Goal: Information Seeking & Learning: Learn about a topic

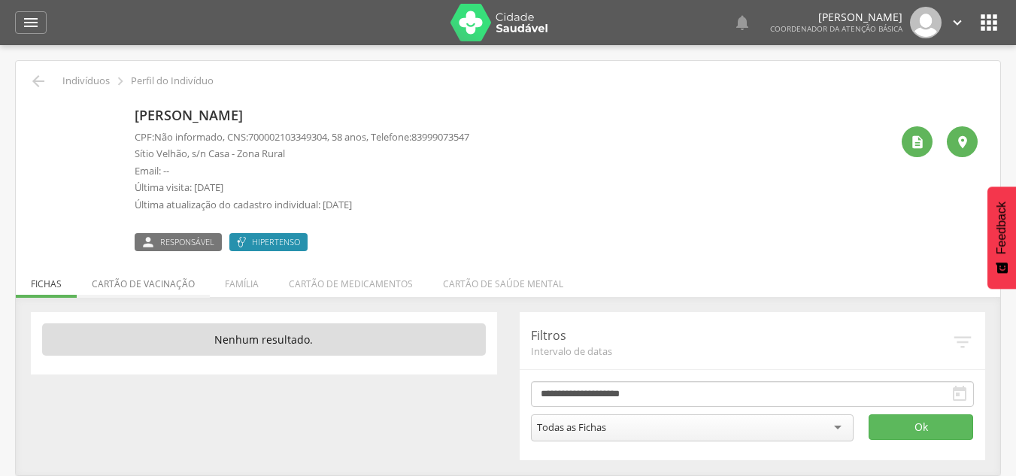
click at [190, 290] on li "Cartão de vacinação" at bounding box center [143, 279] width 133 height 35
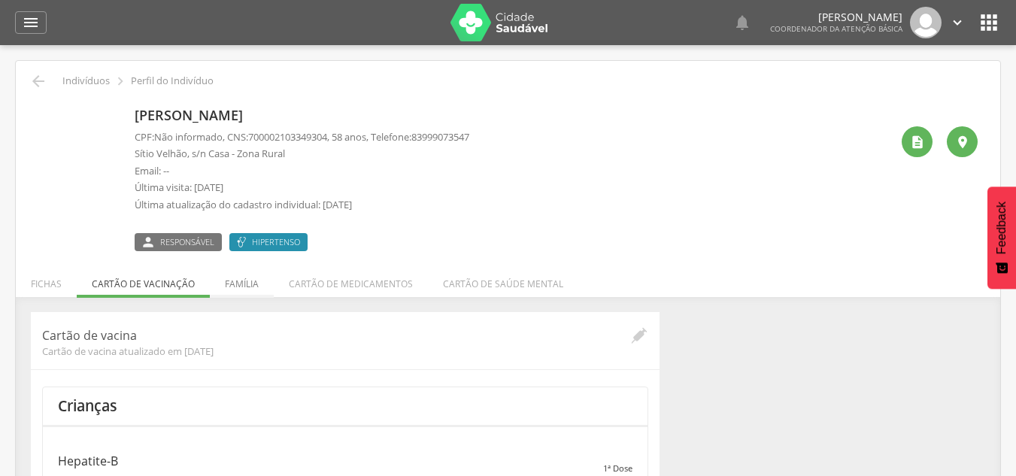
click at [238, 284] on li "Família" at bounding box center [242, 279] width 64 height 35
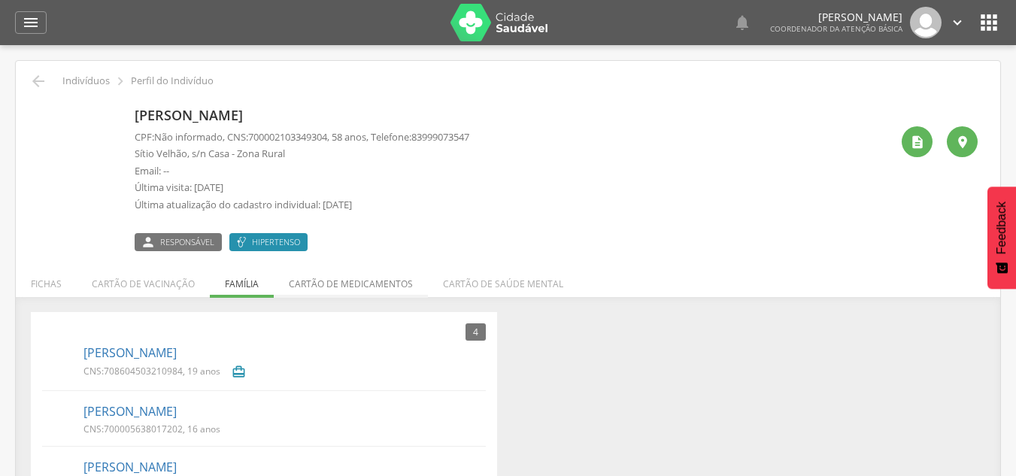
click at [387, 277] on li "Cartão de medicamentos" at bounding box center [351, 279] width 154 height 35
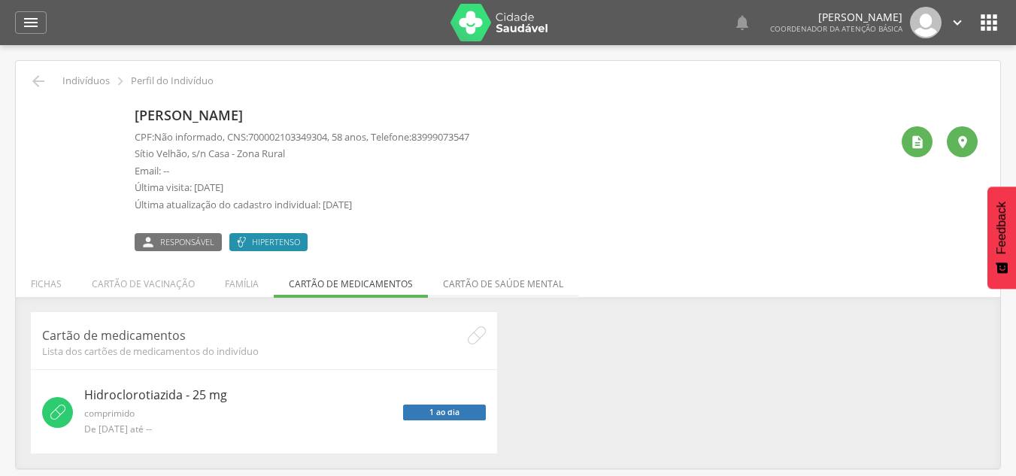
click at [510, 286] on li "Cartão de saúde mental" at bounding box center [503, 279] width 150 height 35
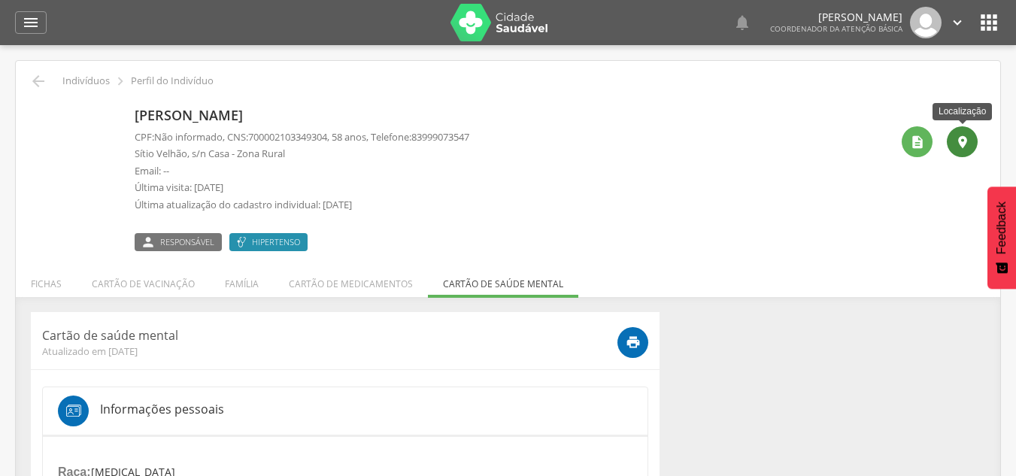
click at [956, 142] on icon "" at bounding box center [962, 142] width 15 height 15
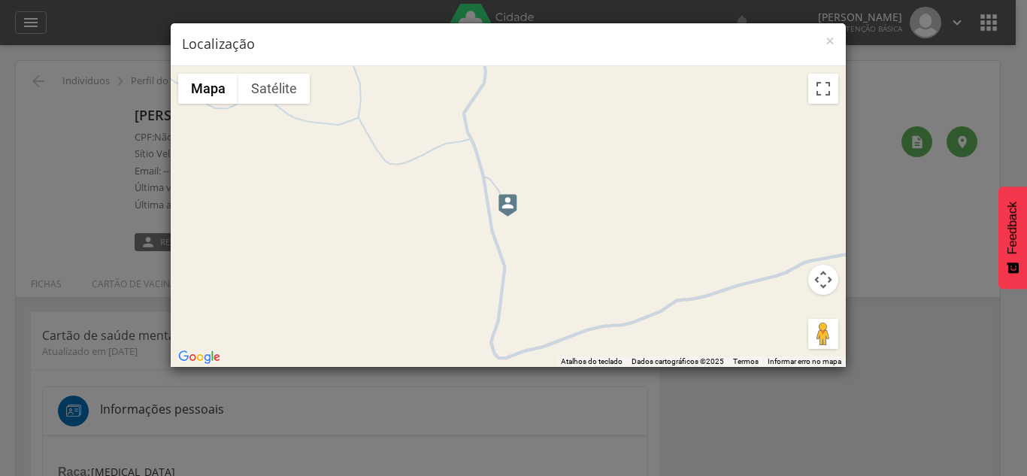
click at [587, 222] on div at bounding box center [508, 216] width 675 height 301
click at [831, 93] on button "Ativar a visualização em tela cheia" at bounding box center [823, 89] width 30 height 30
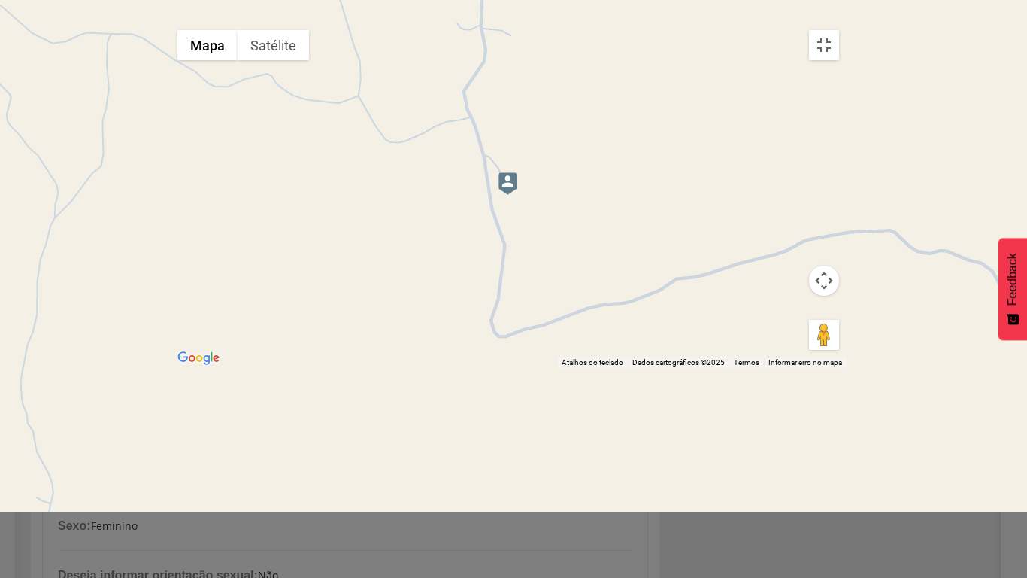
click at [614, 359] on div at bounding box center [508, 195] width 677 height 345
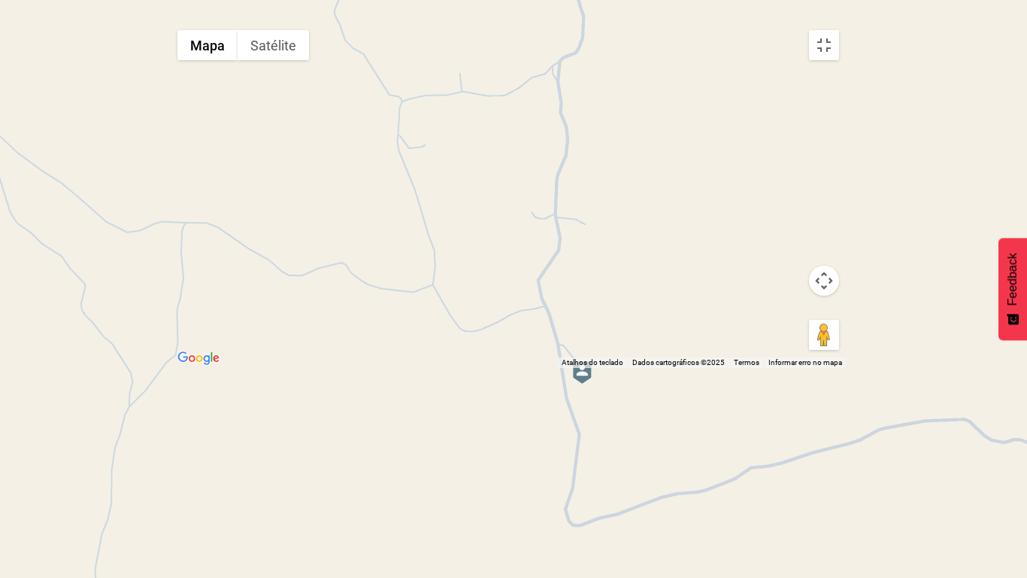
drag, startPoint x: 584, startPoint y: 319, endPoint x: 663, endPoint y: 526, distance: 221.8
click at [663, 368] on div at bounding box center [508, 195] width 677 height 345
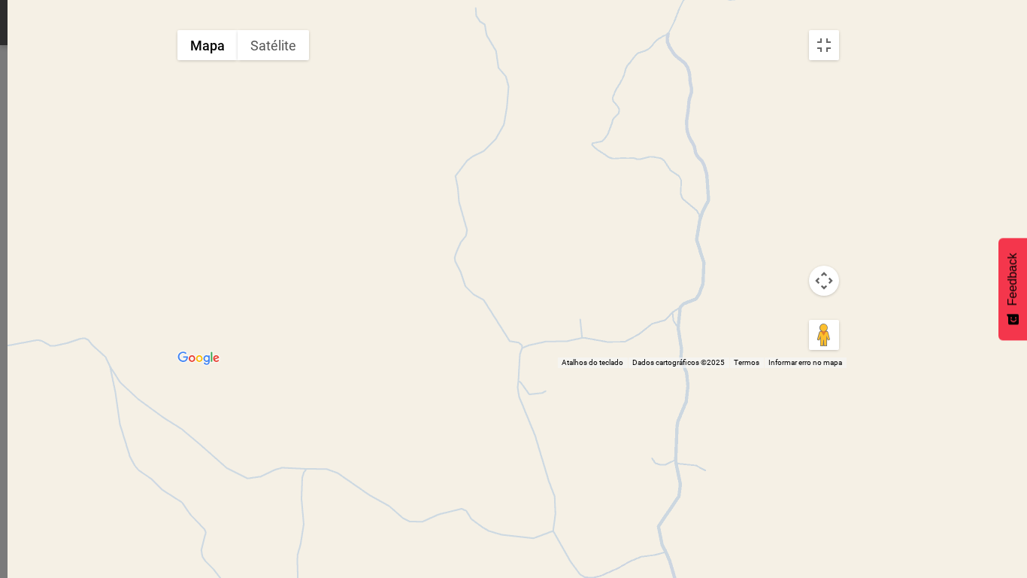
drag, startPoint x: 648, startPoint y: 311, endPoint x: 769, endPoint y: 544, distance: 262.0
click at [769, 368] on div at bounding box center [508, 195] width 677 height 345
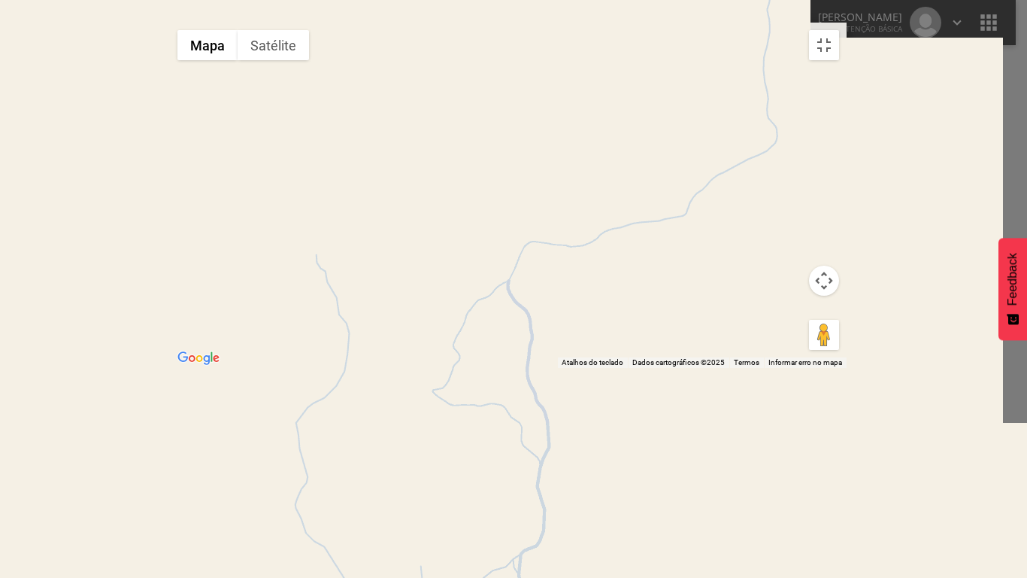
drag, startPoint x: 695, startPoint y: 318, endPoint x: 384, endPoint y: 479, distance: 350.5
click at [384, 368] on div at bounding box center [508, 195] width 677 height 345
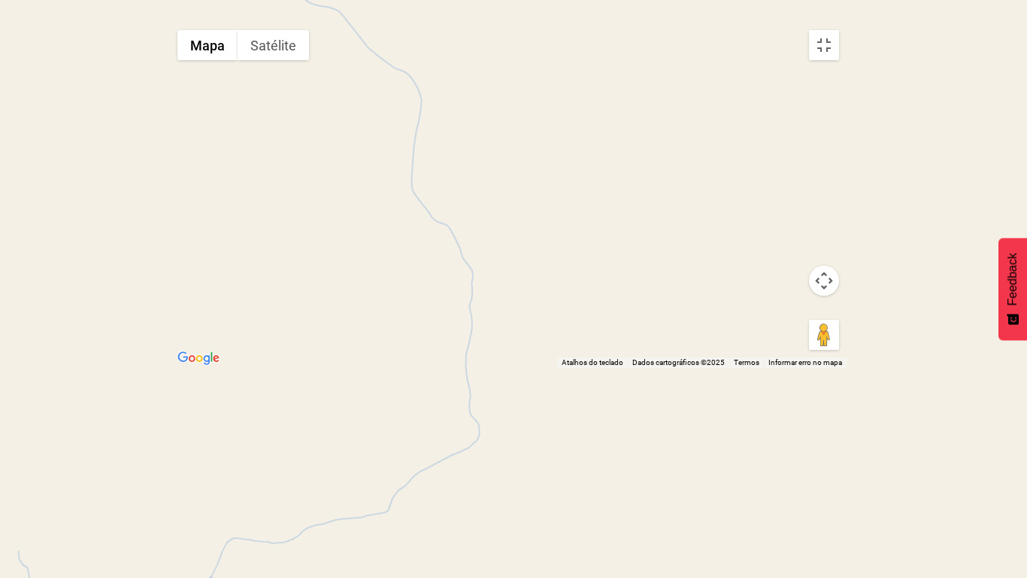
drag, startPoint x: 383, startPoint y: 276, endPoint x: 632, endPoint y: 485, distance: 325.7
click at [632, 368] on div at bounding box center [508, 195] width 677 height 345
click at [581, 354] on div at bounding box center [508, 195] width 677 height 345
drag, startPoint x: 633, startPoint y: 359, endPoint x: 694, endPoint y: 7, distance: 357.2
click at [694, 23] on div at bounding box center [508, 195] width 677 height 345
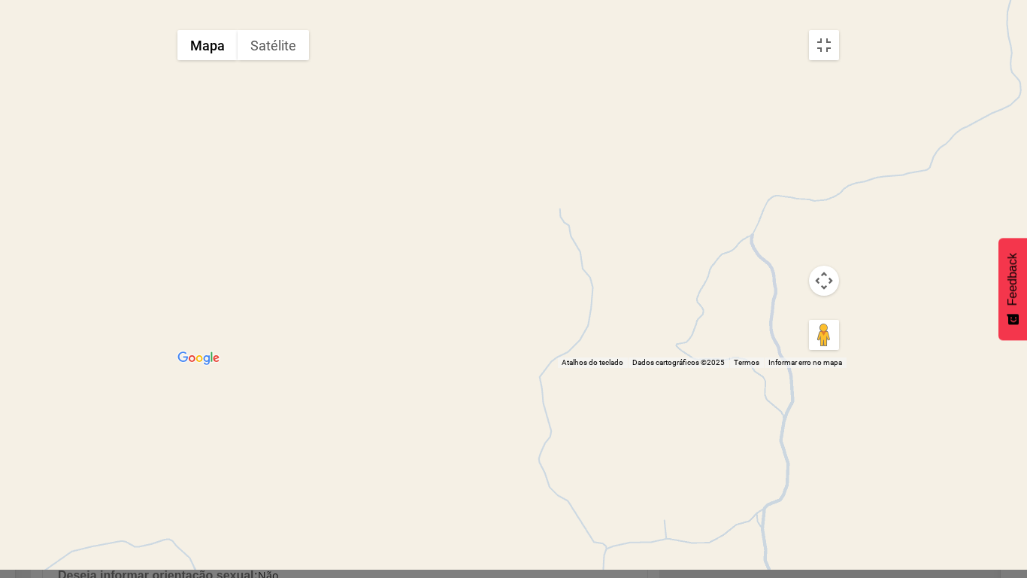
drag, startPoint x: 543, startPoint y: 371, endPoint x: 550, endPoint y: 90, distance: 280.6
click at [550, 90] on div at bounding box center [508, 195] width 677 height 345
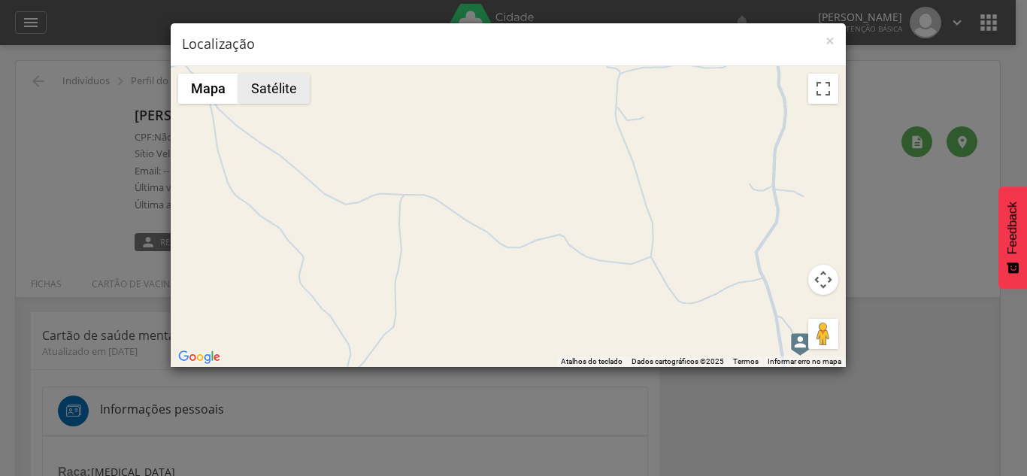
click at [279, 96] on button "Satélite" at bounding box center [273, 89] width 71 height 30
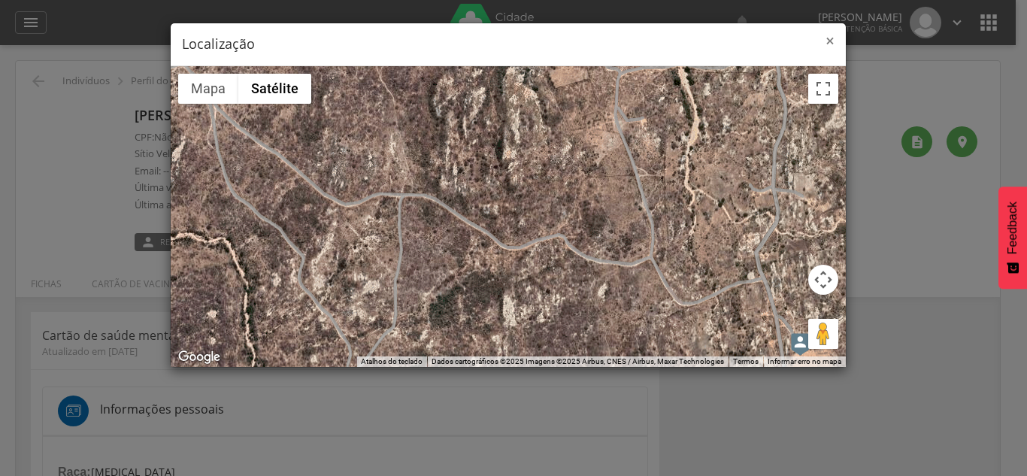
click at [830, 38] on span "×" at bounding box center [830, 40] width 9 height 21
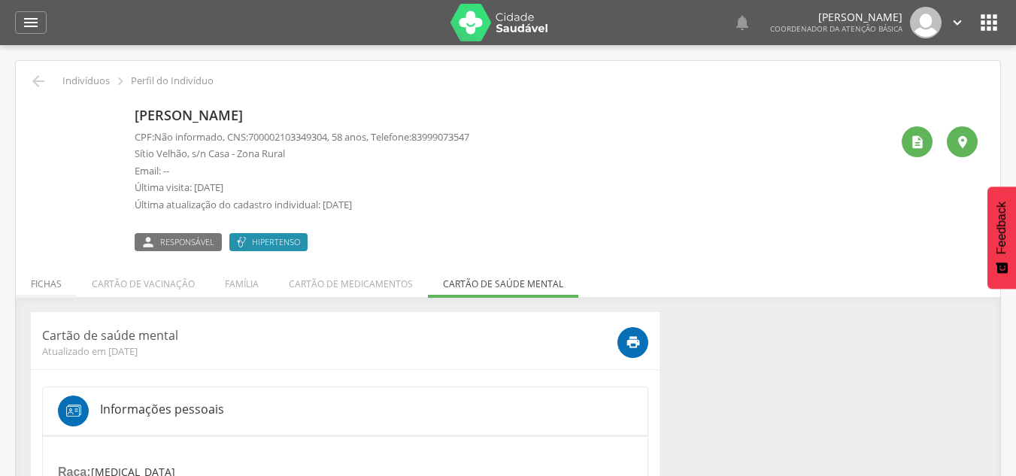
click at [58, 287] on li "Fichas" at bounding box center [46, 279] width 61 height 35
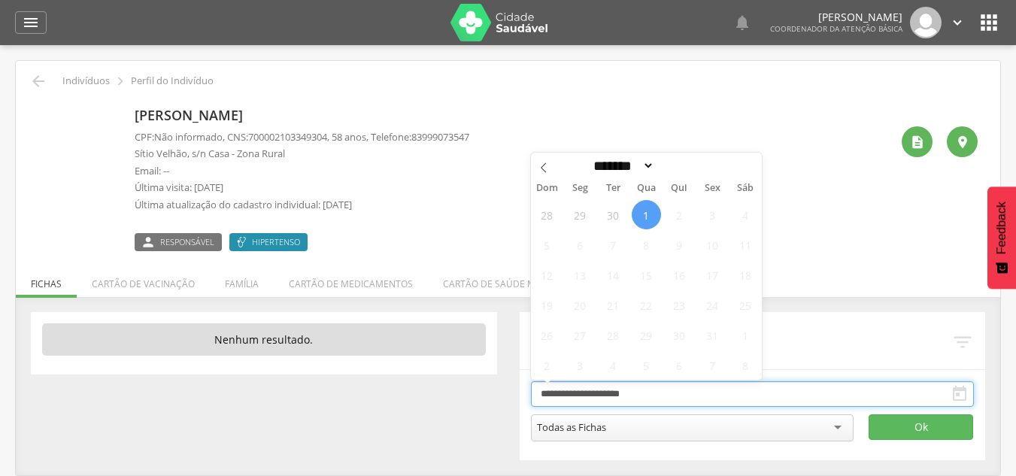
click at [733, 399] on input "**********" at bounding box center [753, 394] width 444 height 26
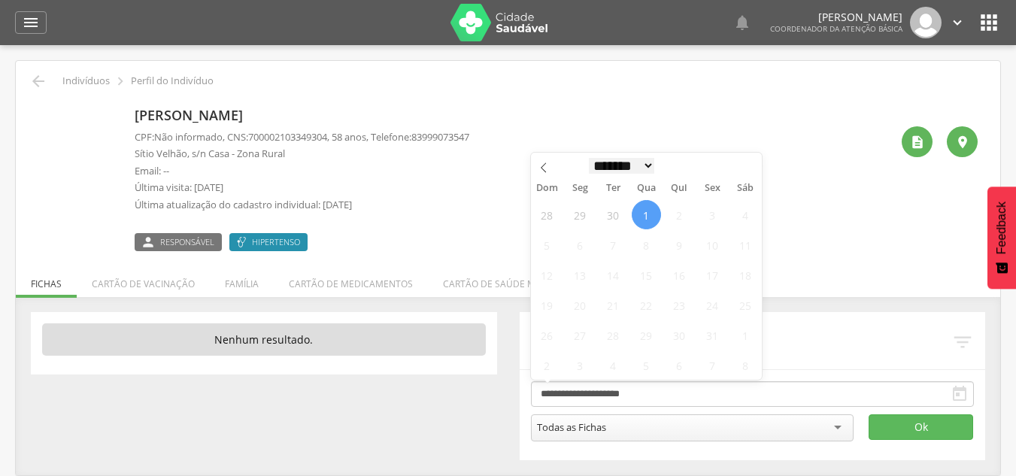
click at [655, 163] on select "******* ********* ***** ***** **** ***** ***** ****** ******** *******" at bounding box center [622, 166] width 66 height 16
select select "*"
click at [589, 158] on select "******* ********* ***** ***** **** ***** ***** ****** ******** *******" at bounding box center [622, 166] width 66 height 16
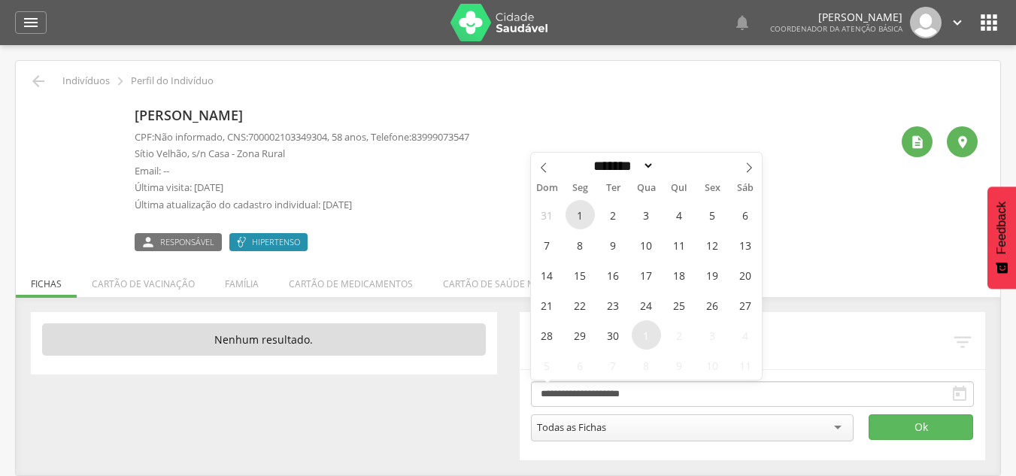
click at [577, 220] on span "1" at bounding box center [580, 214] width 29 height 29
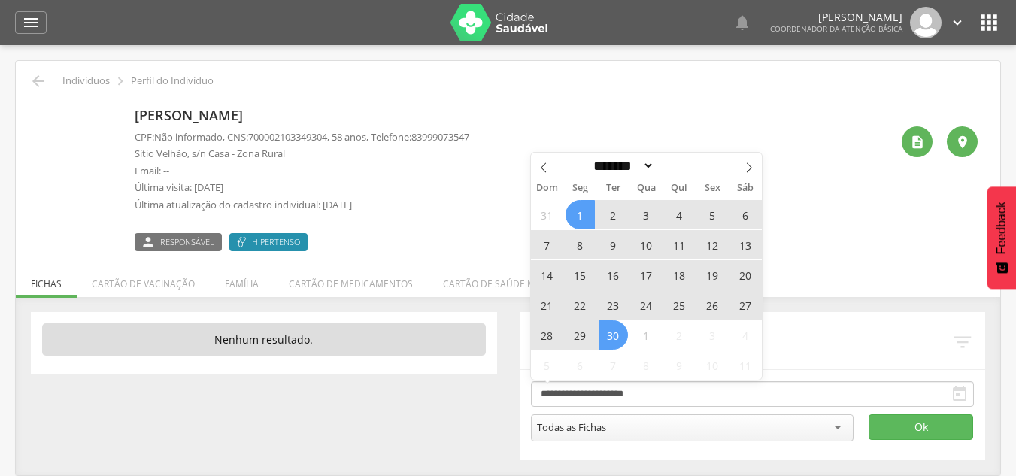
click at [610, 335] on span "30" at bounding box center [613, 334] width 29 height 29
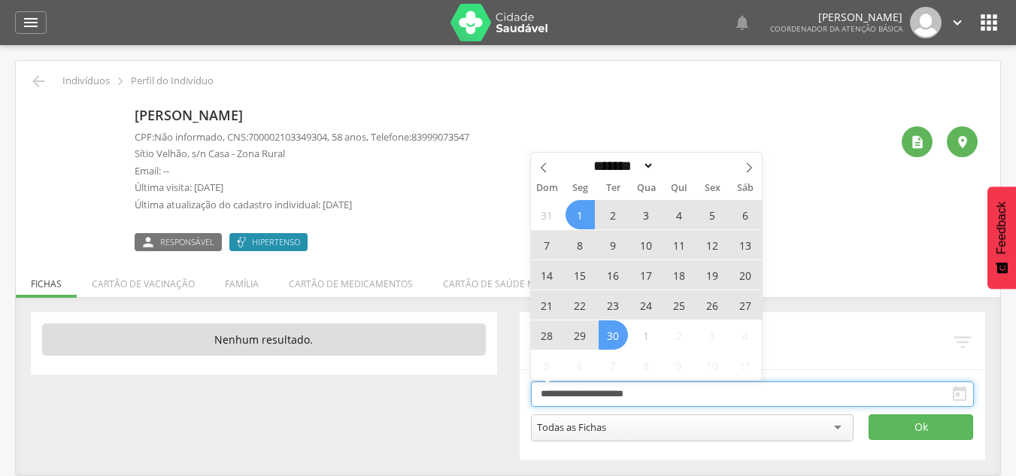
type input "**********"
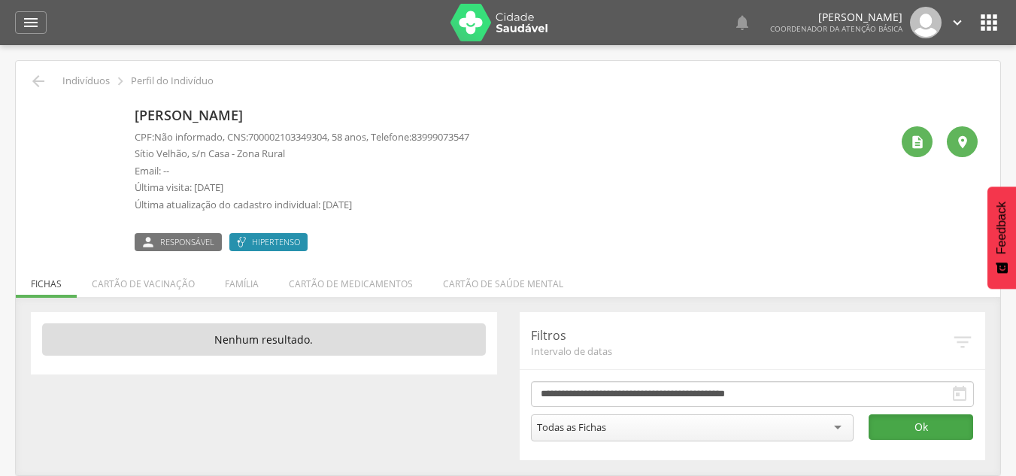
click at [900, 418] on button "Ok" at bounding box center [921, 427] width 105 height 26
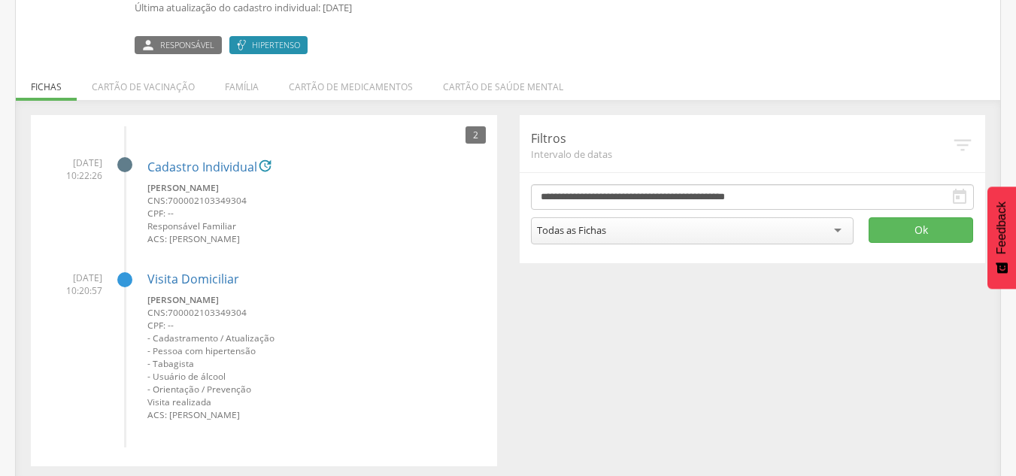
scroll to position [203, 0]
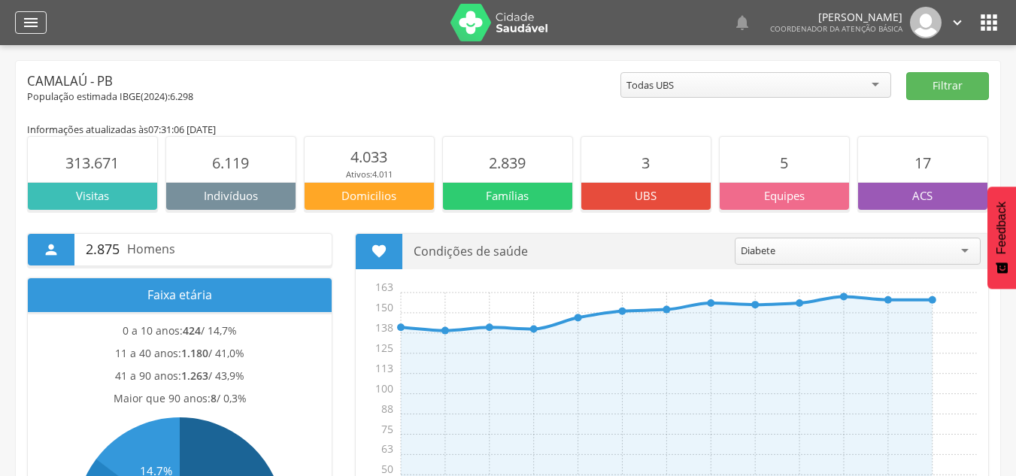
click at [35, 23] on icon "" at bounding box center [31, 23] width 18 height 18
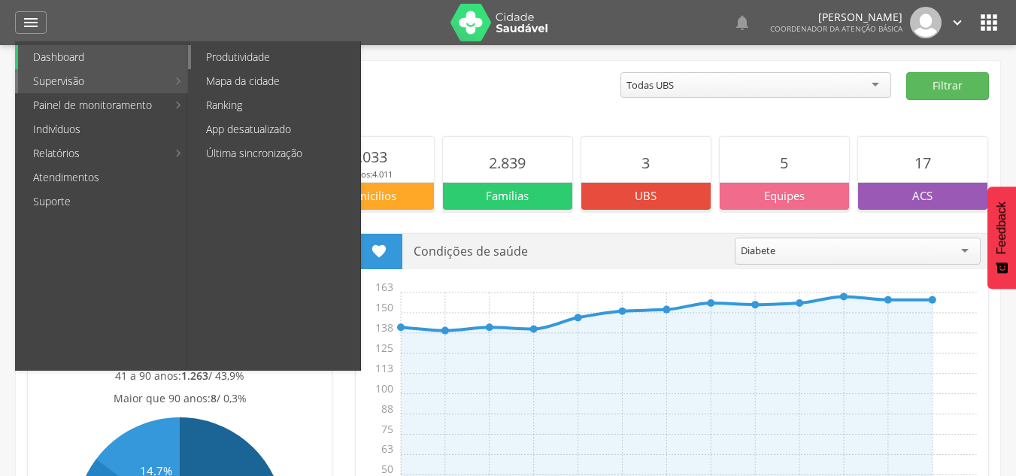
click at [256, 52] on link "Produtividade" at bounding box center [275, 57] width 169 height 24
type input "**********"
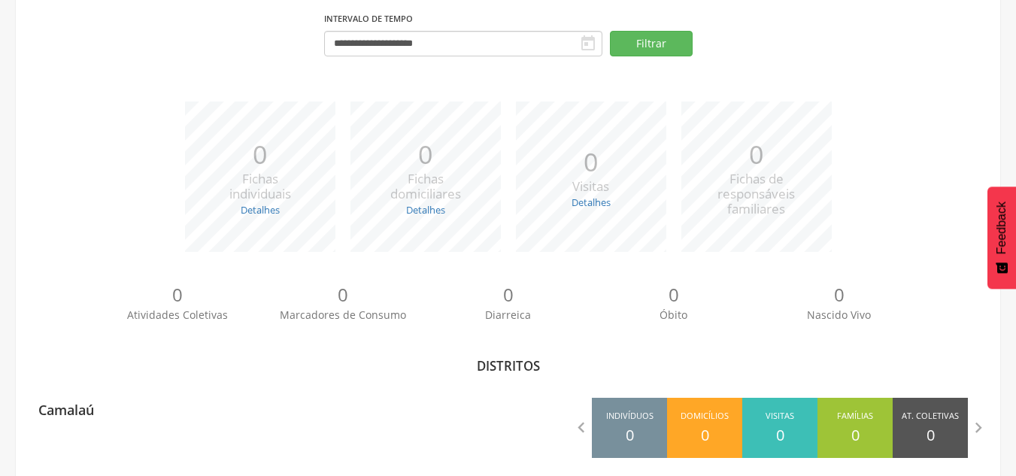
scroll to position [146, 0]
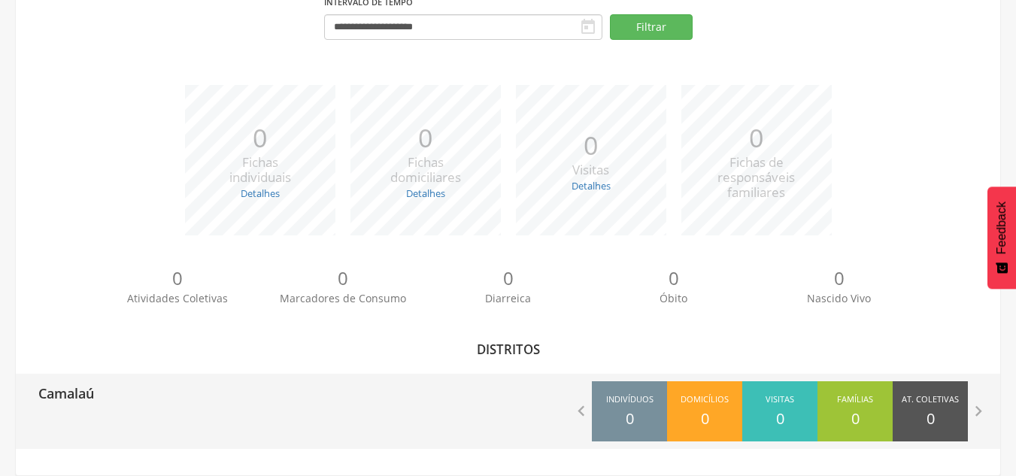
click at [354, 428] on div "Camalaú  Indivíduos 0 Domicílios 0 Visitas 0 Famílias 0 At. Coletivas 0 M. Con…" at bounding box center [508, 411] width 984 height 75
click at [143, 404] on div "Camalaú" at bounding box center [262, 393] width 493 height 38
type input "**********"
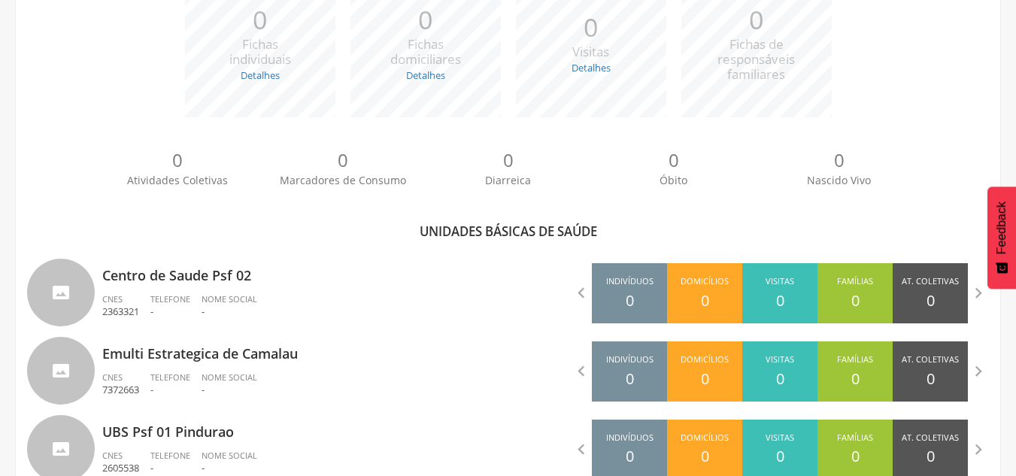
scroll to position [311, 0]
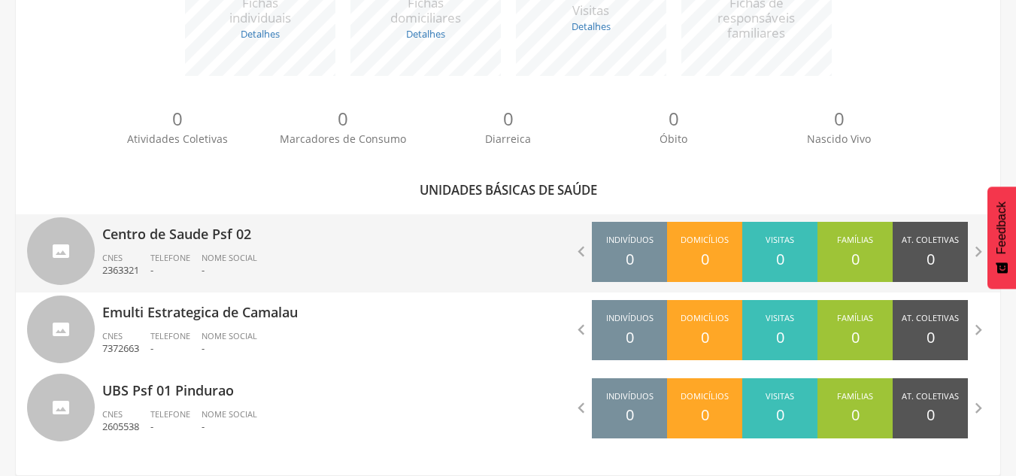
click at [417, 266] on ul "CNES 2363321 Telefone - Nome Social -" at bounding box center [299, 268] width 395 height 33
type input "**********"
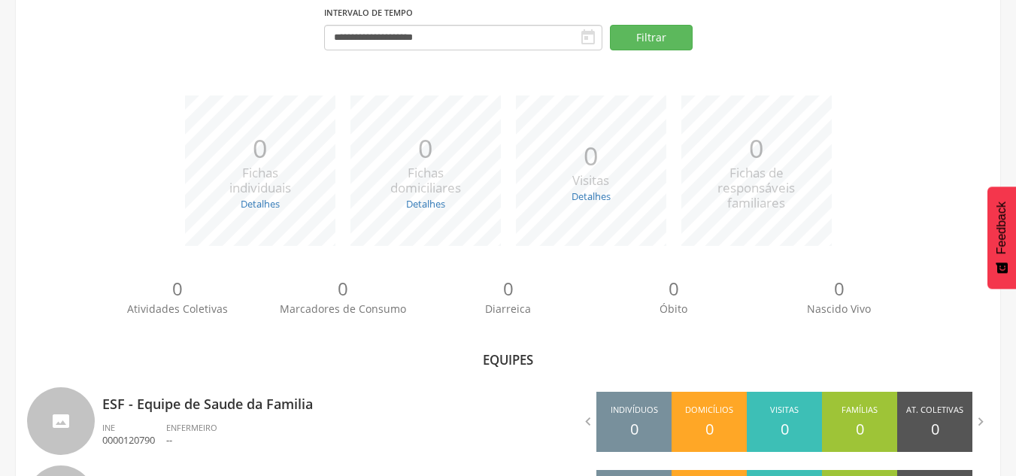
scroll to position [233, 0]
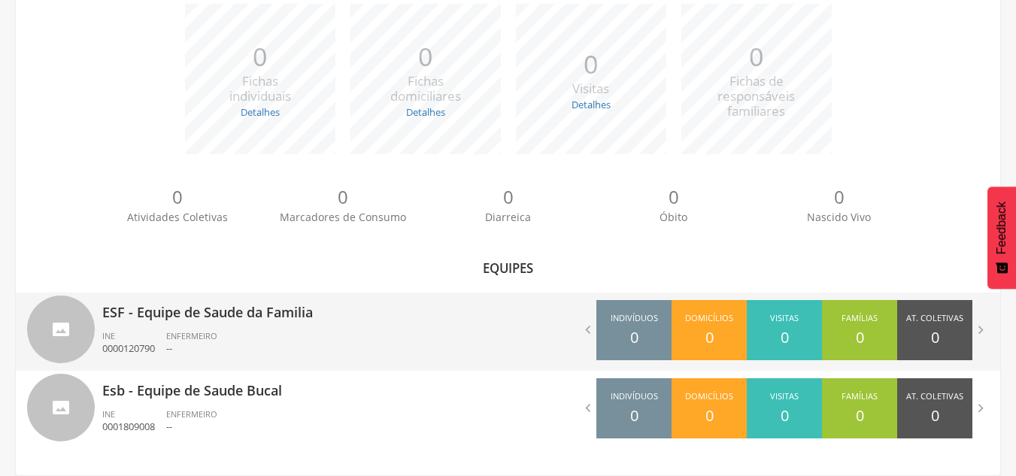
click at [384, 346] on ul "INE 0000120790 ENFERMEIRO --" at bounding box center [299, 346] width 395 height 33
type input "**********"
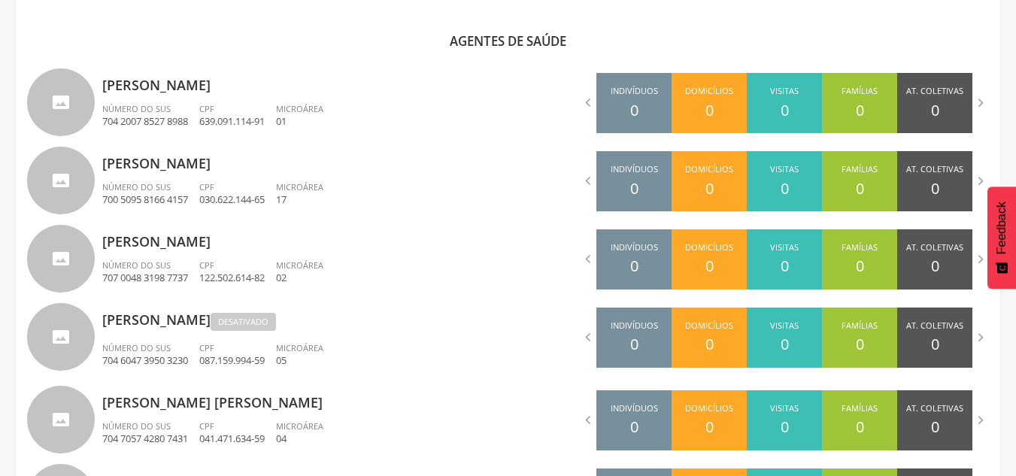
scroll to position [476, 0]
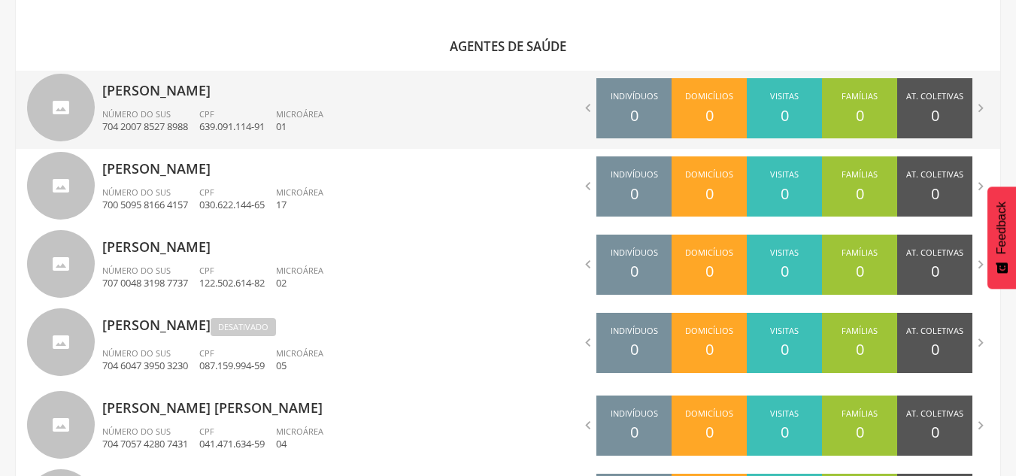
click at [411, 105] on div "[PERSON_NAME] Número do SUS 704 2007 8527 8988 CPF 639.091.114-91 Microárea 01" at bounding box center [299, 110] width 395 height 78
type input "**********"
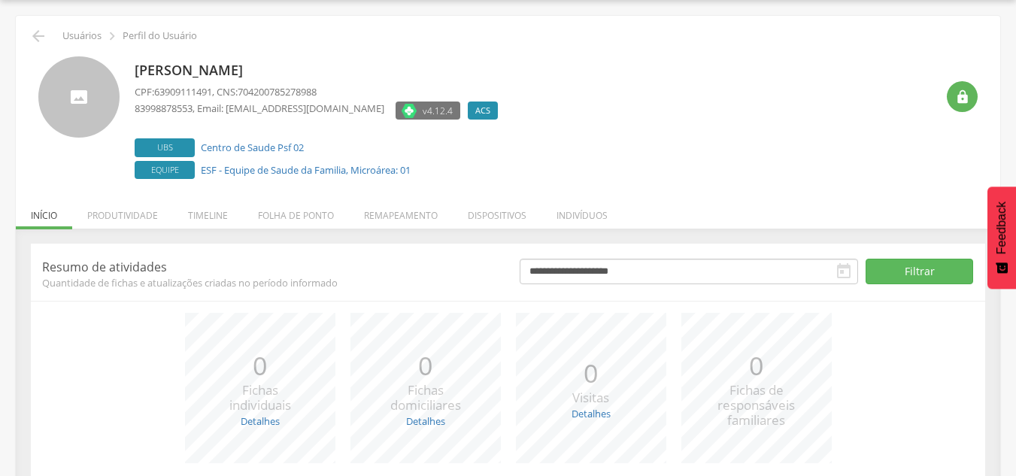
scroll to position [165, 0]
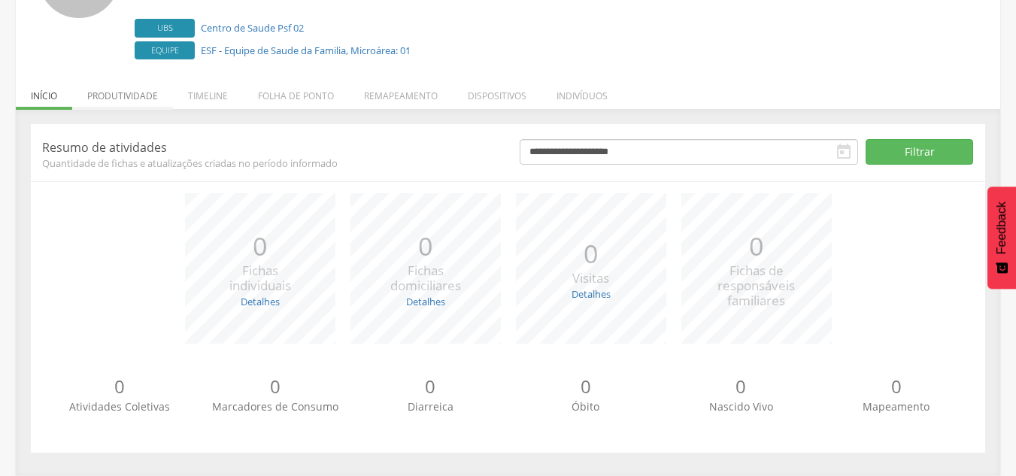
click at [123, 102] on li "Produtividade" at bounding box center [122, 91] width 101 height 35
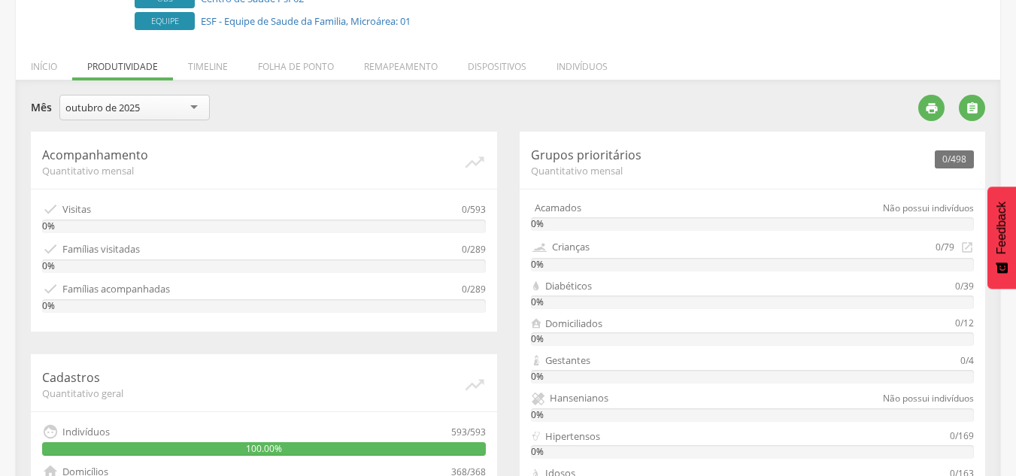
scroll to position [199, 0]
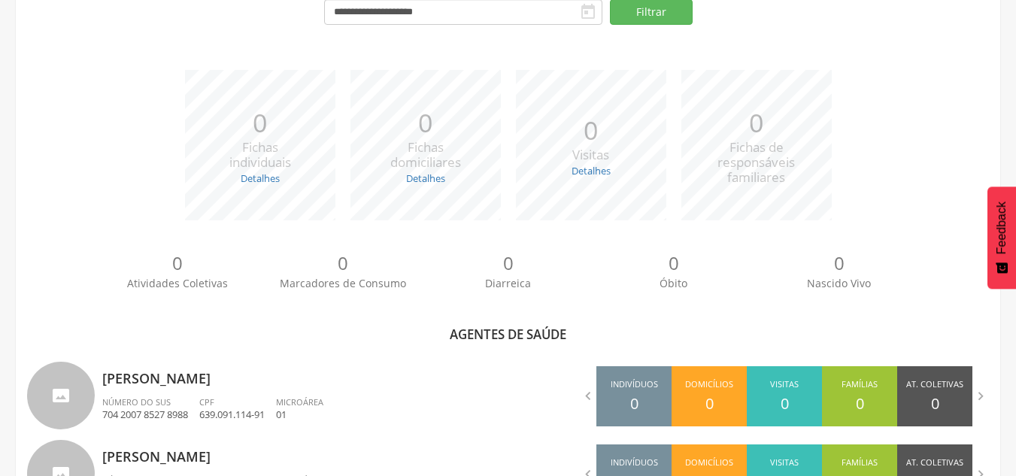
scroll to position [199, 0]
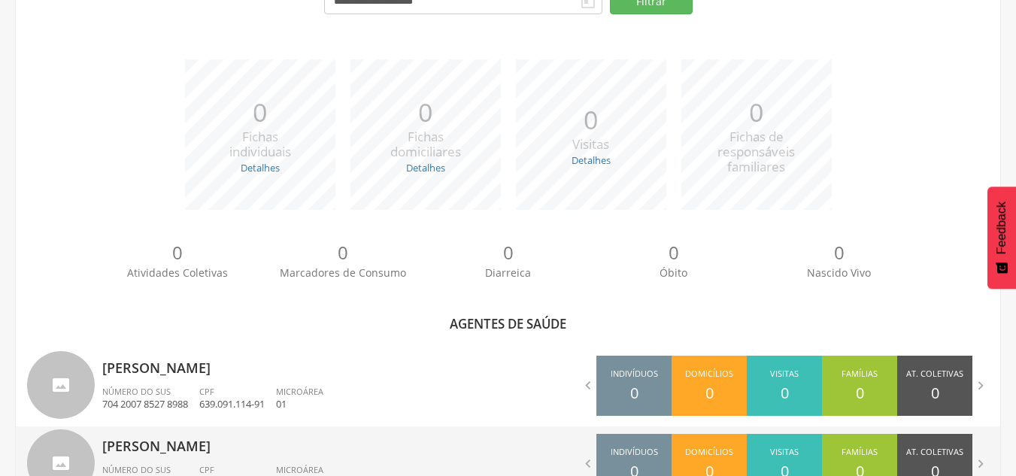
click at [213, 450] on p "[PERSON_NAME]" at bounding box center [299, 441] width 395 height 30
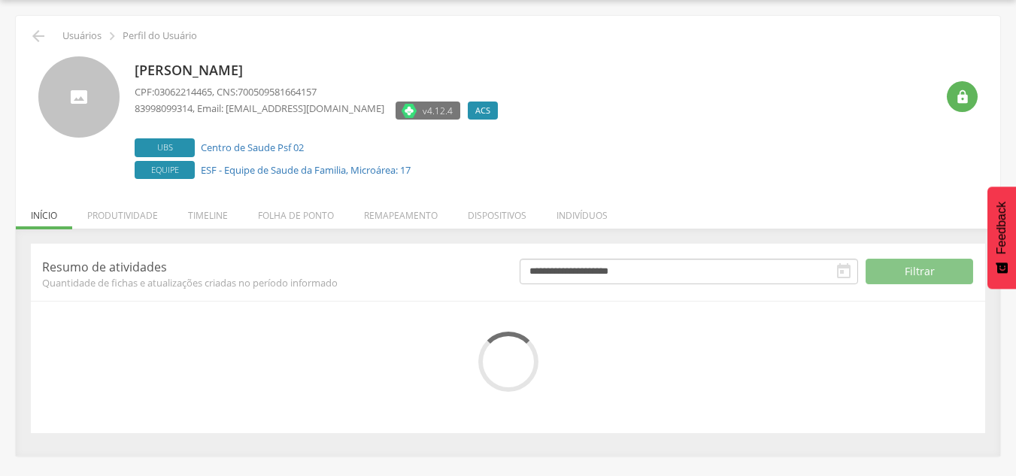
scroll to position [165, 0]
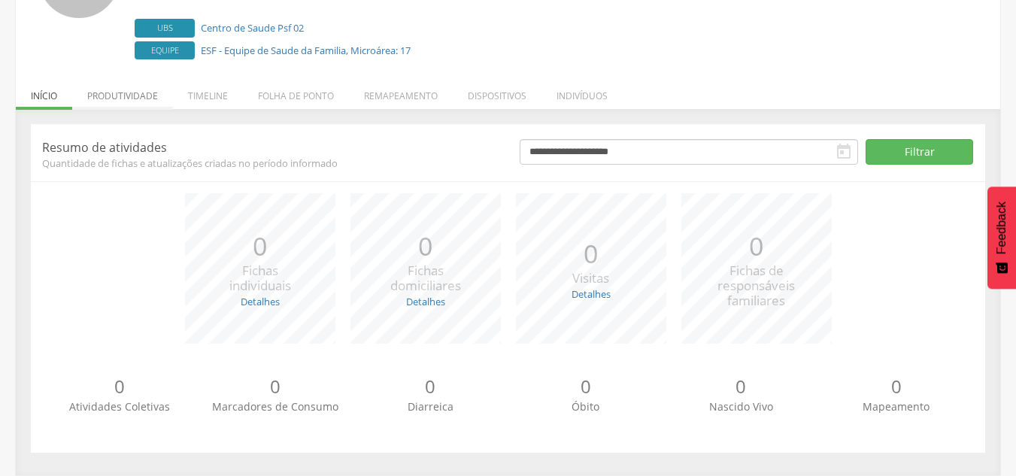
click at [128, 85] on li "Produtividade" at bounding box center [122, 91] width 101 height 35
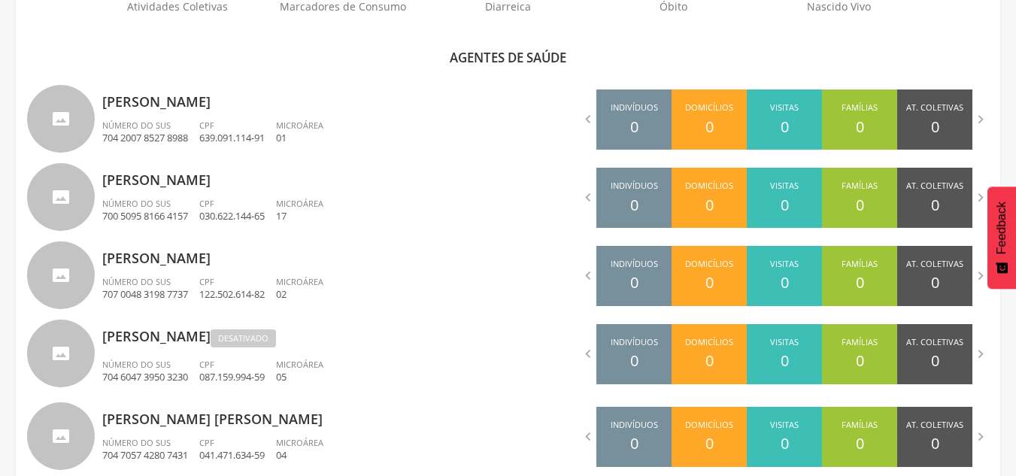
scroll to position [505, 0]
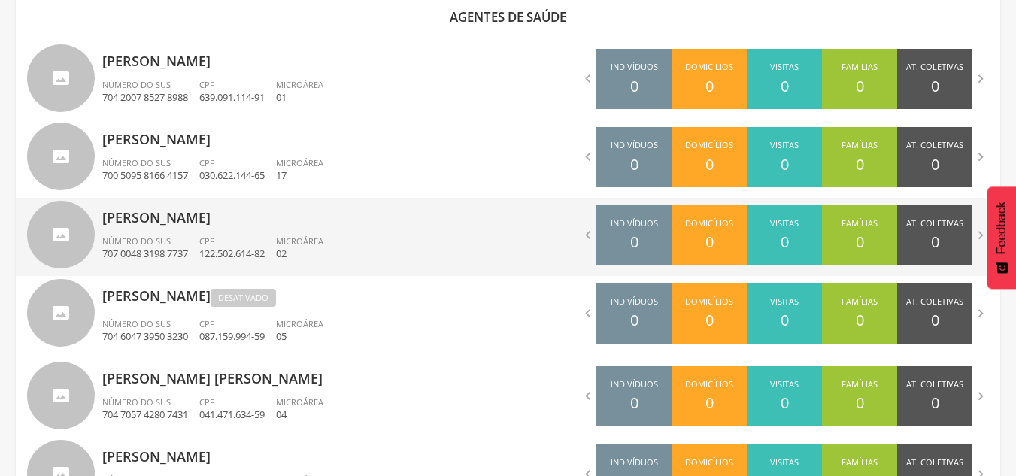
click at [296, 224] on p "[PERSON_NAME]" at bounding box center [299, 213] width 395 height 30
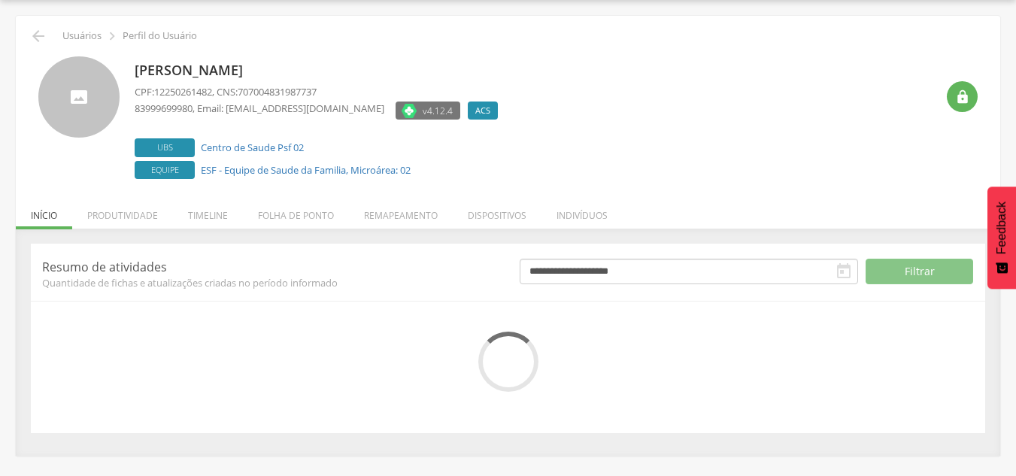
scroll to position [165, 0]
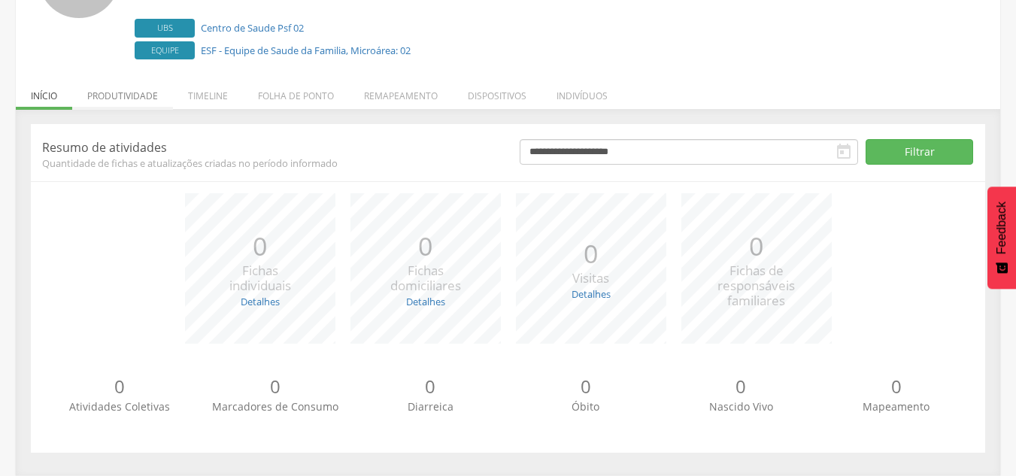
click at [141, 95] on li "Produtividade" at bounding box center [122, 91] width 101 height 35
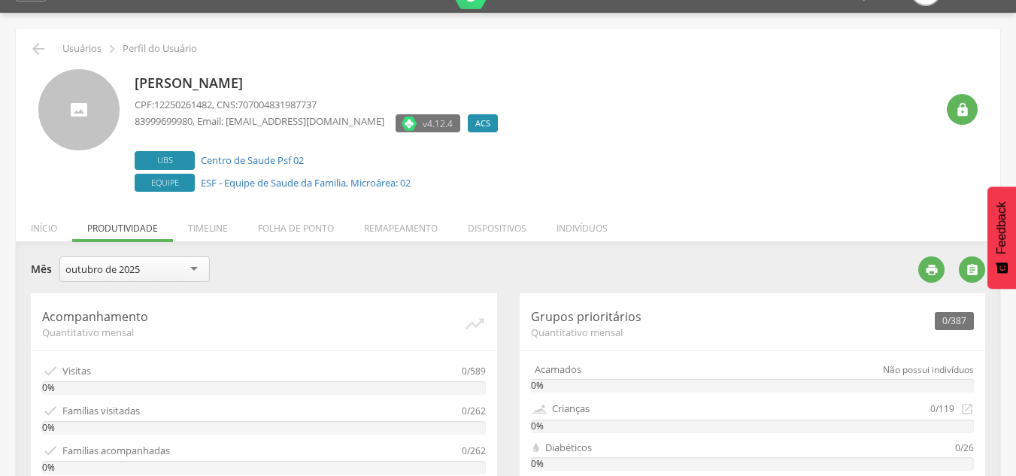
scroll to position [30, 0]
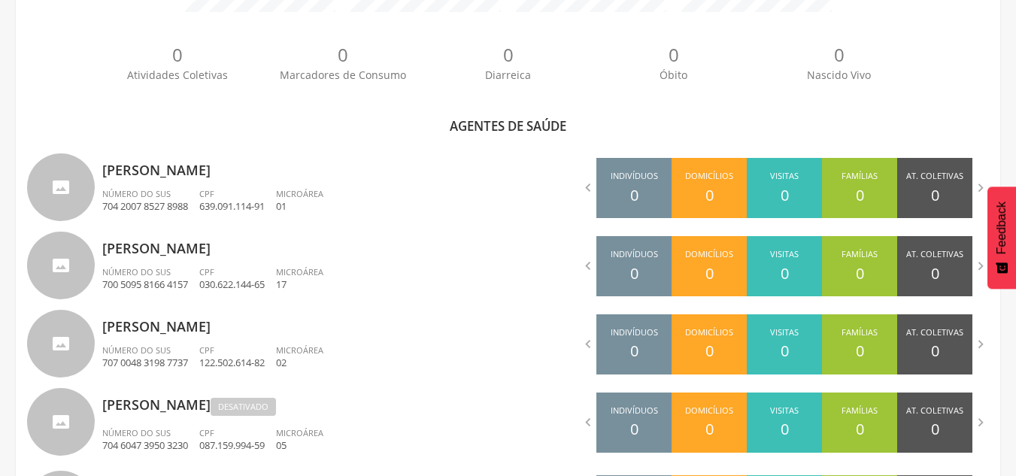
scroll to position [447, 0]
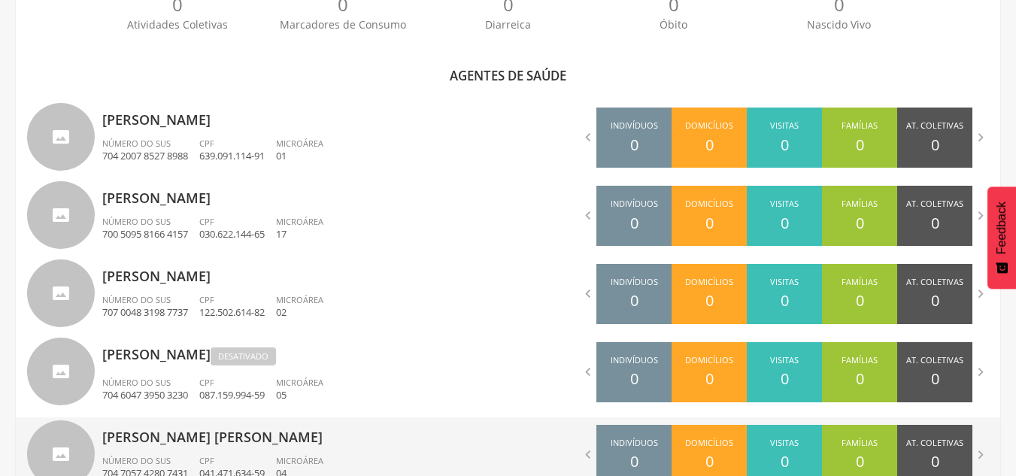
click at [231, 457] on div "CPF 041.471.634-59" at bounding box center [237, 468] width 77 height 26
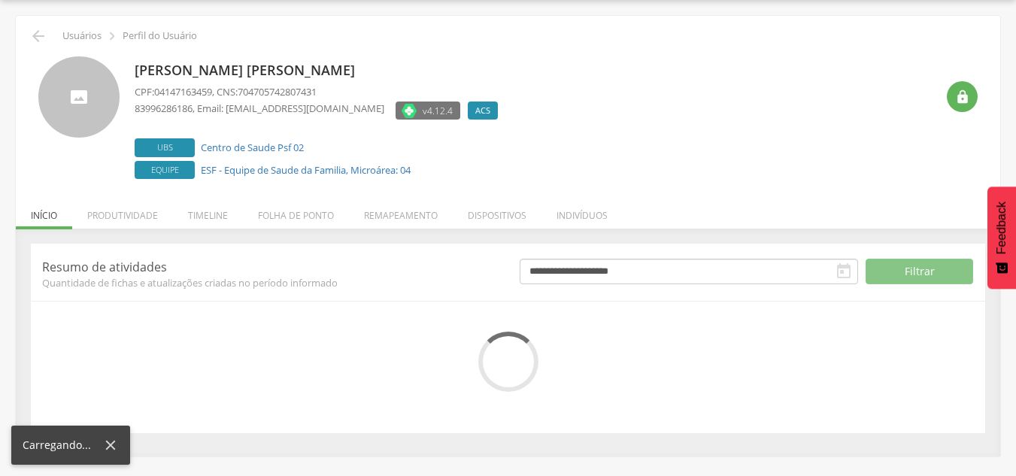
scroll to position [165, 0]
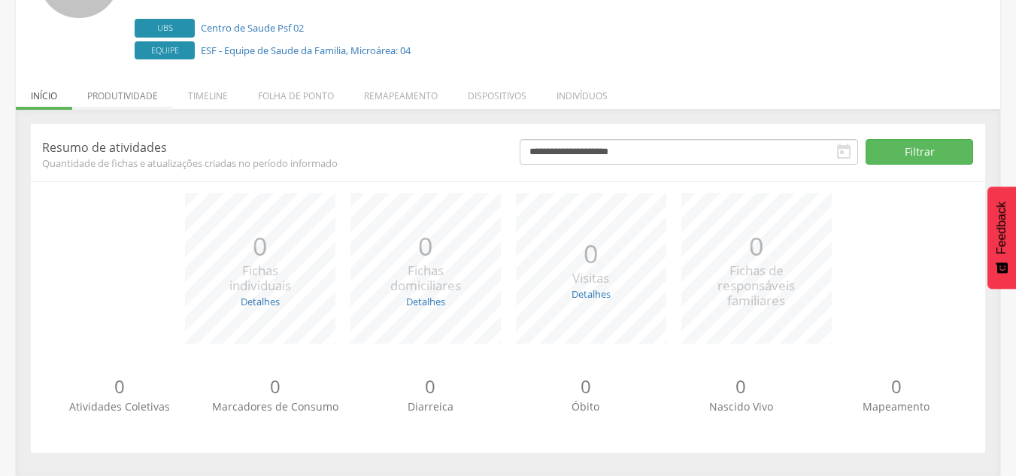
click at [93, 108] on li "Produtividade" at bounding box center [122, 91] width 101 height 35
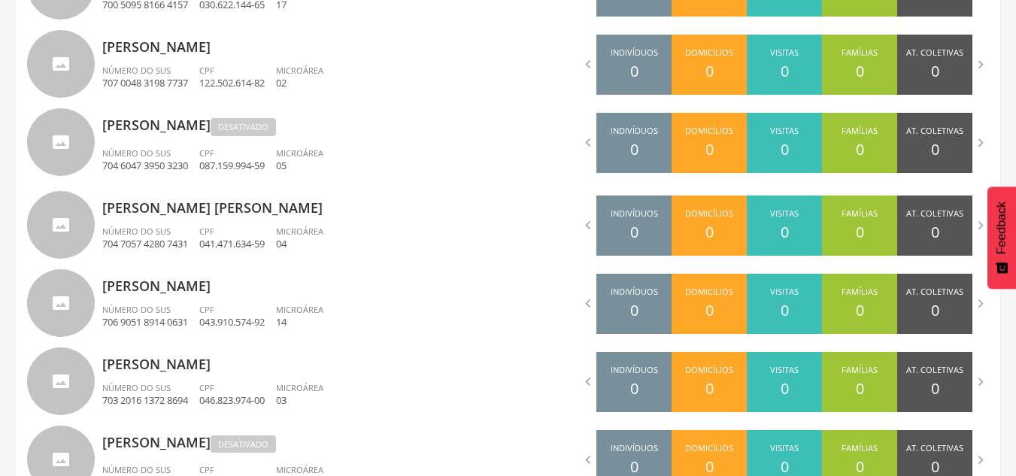
scroll to position [681, 0]
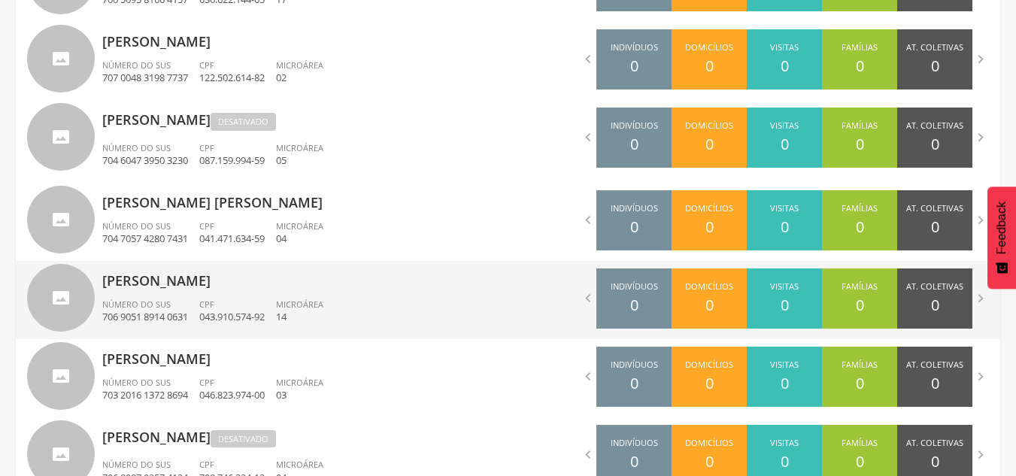
click at [350, 305] on ul "Número do SUS 706 9051 8914 0631 CPF 043.910.574-92 Microárea 14" at bounding box center [299, 315] width 395 height 33
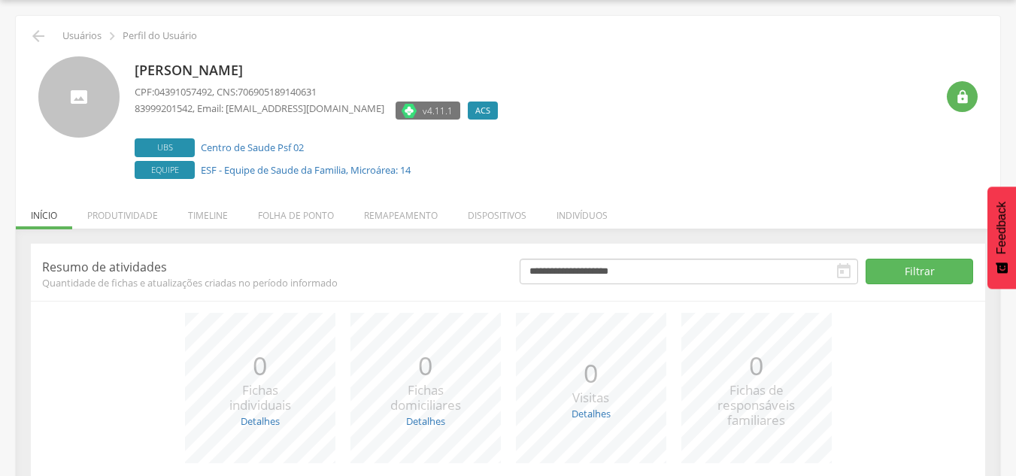
scroll to position [165, 0]
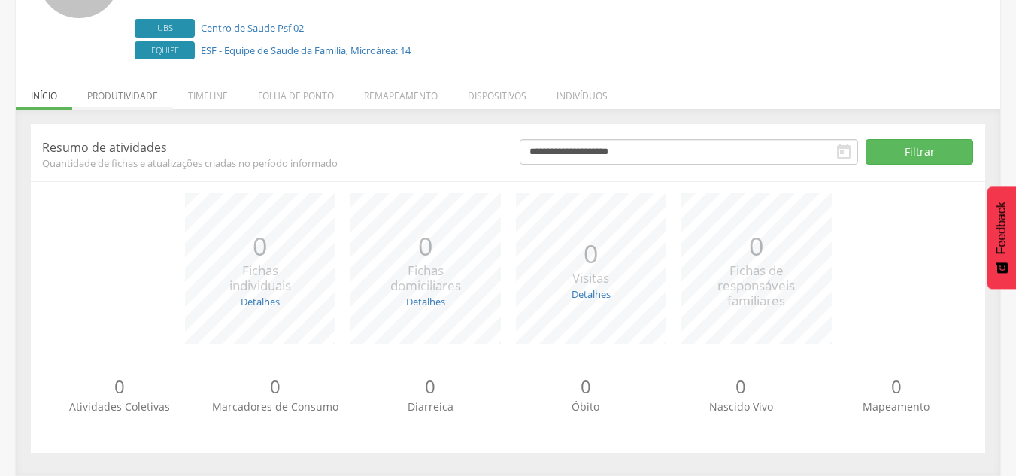
click at [151, 97] on li "Produtividade" at bounding box center [122, 91] width 101 height 35
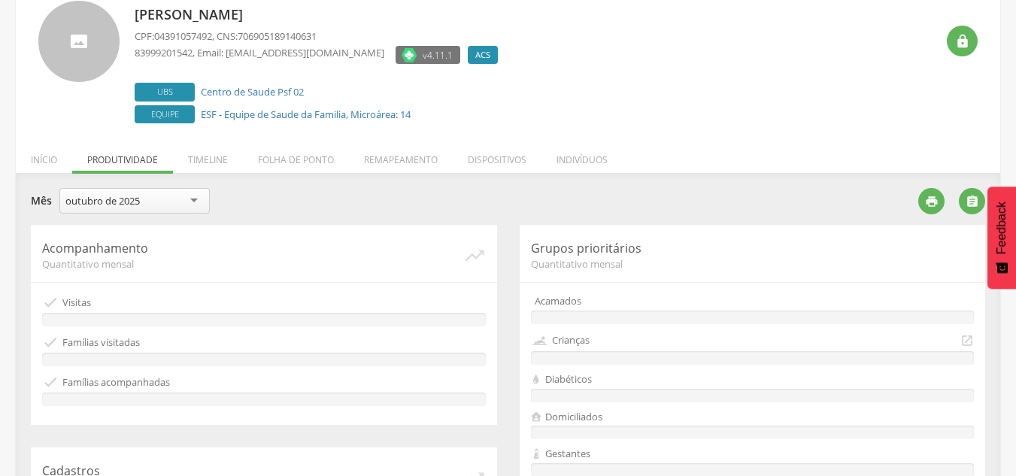
scroll to position [104, 0]
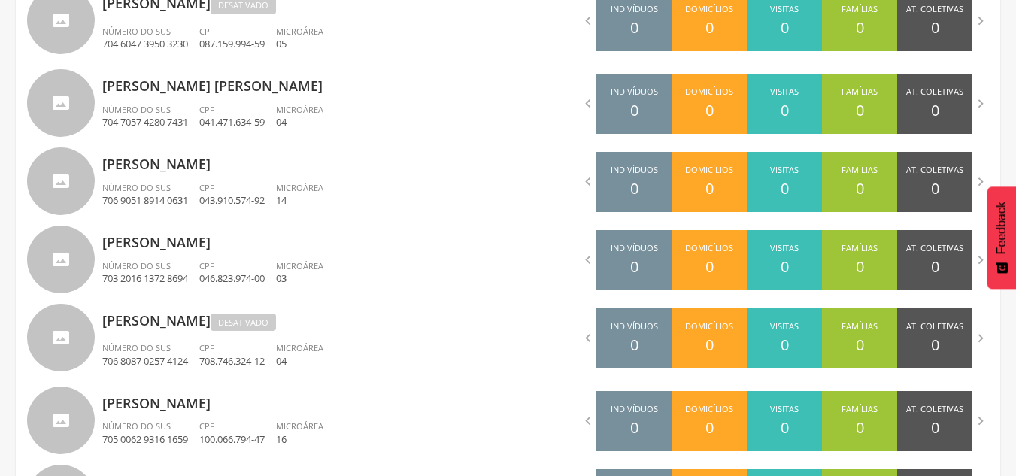
scroll to position [820, 0]
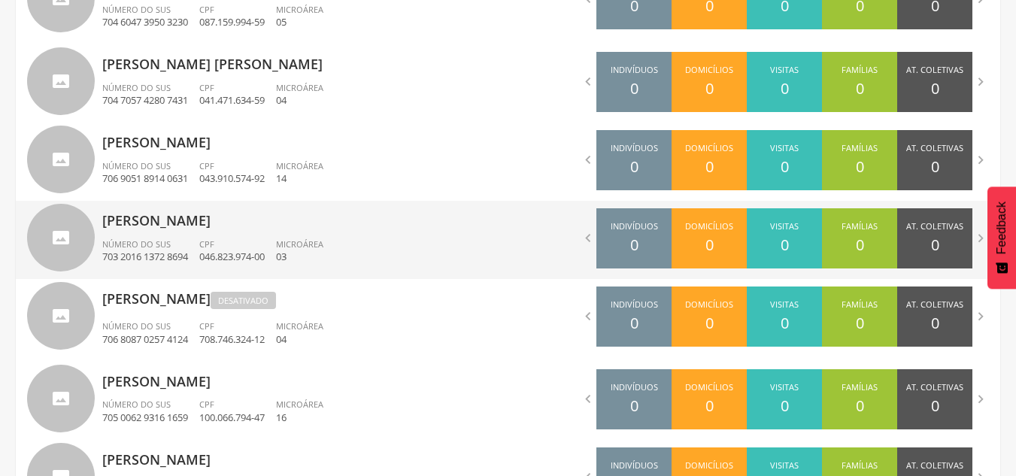
click at [193, 242] on div "Número do SUS 703 2016 1372 8694" at bounding box center [150, 251] width 97 height 26
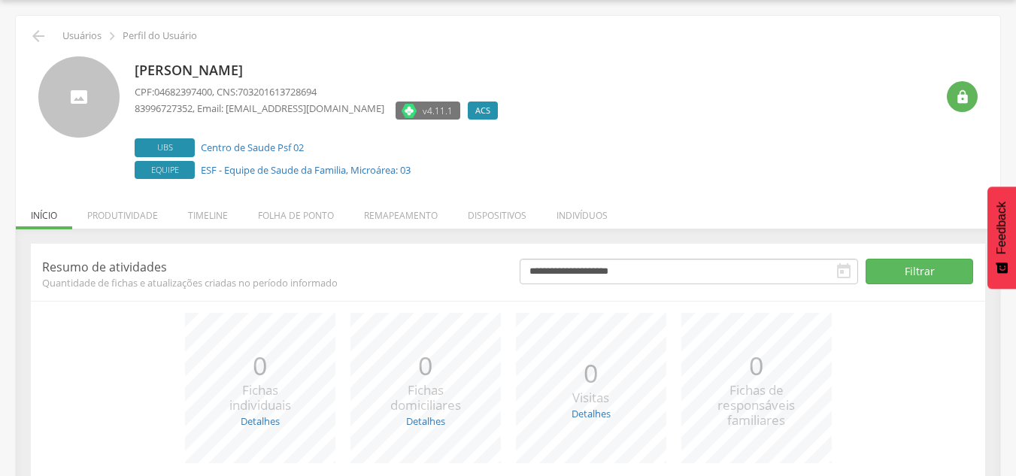
scroll to position [165, 0]
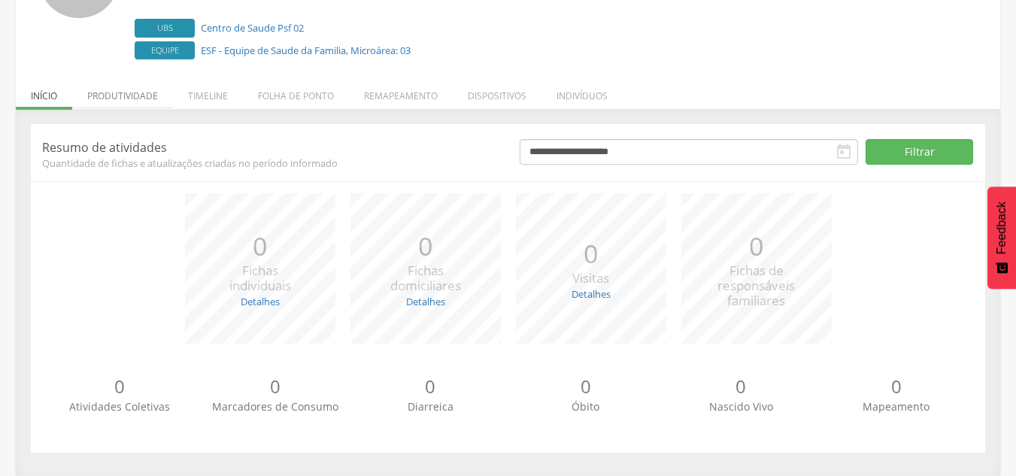
click at [84, 97] on li "Produtividade" at bounding box center [122, 91] width 101 height 35
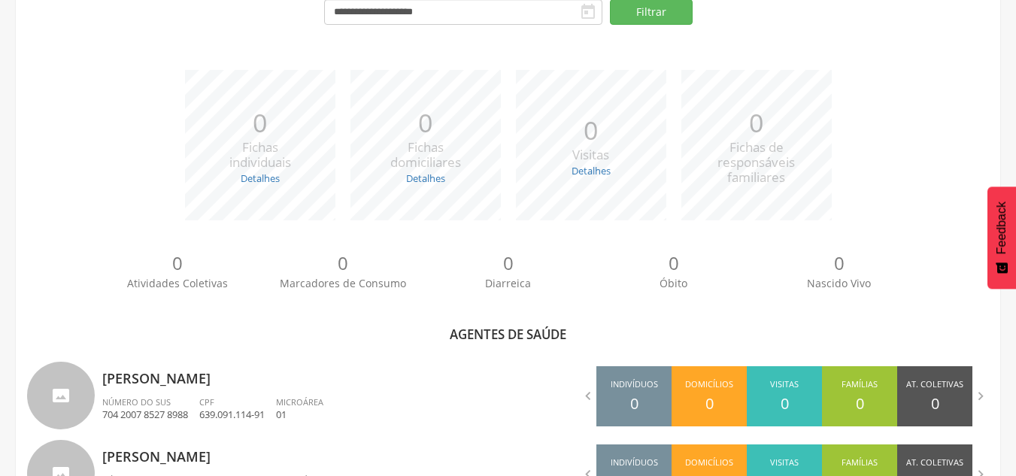
scroll to position [820, 0]
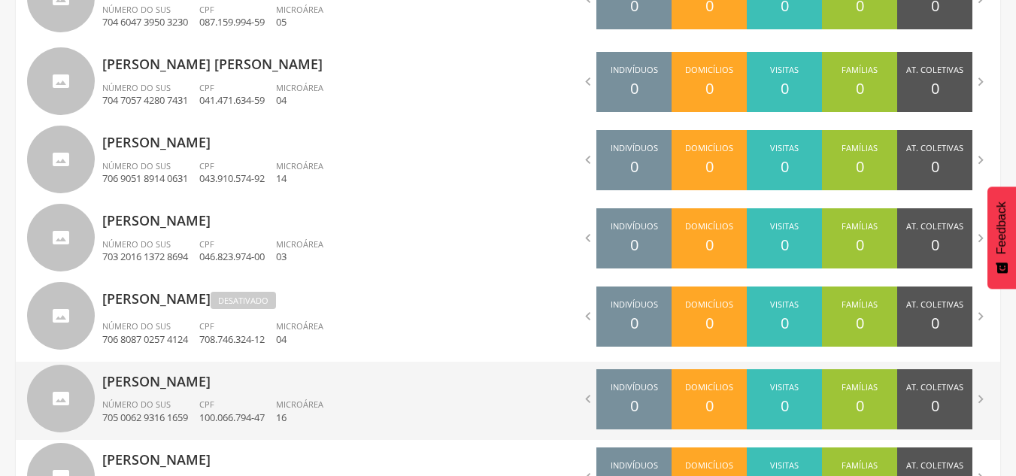
click at [232, 400] on div "CPF 100.066.794-47" at bounding box center [237, 412] width 77 height 26
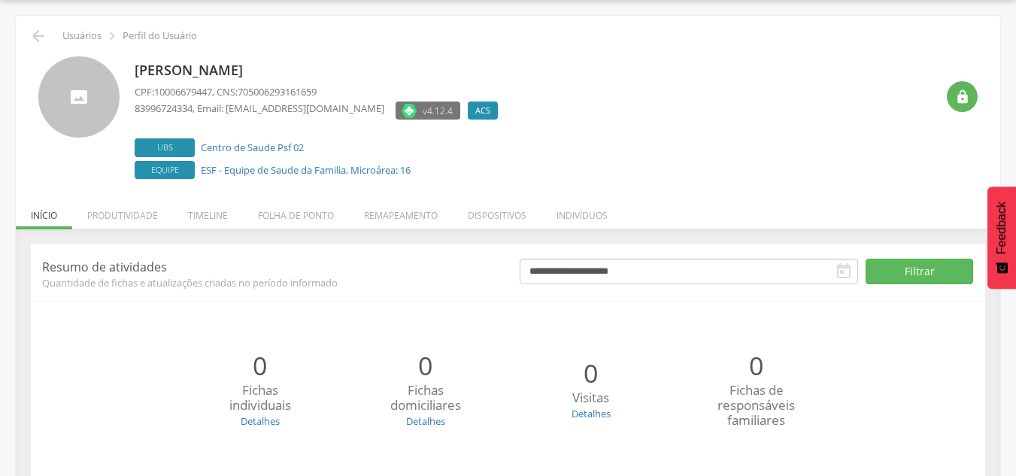
scroll to position [165, 0]
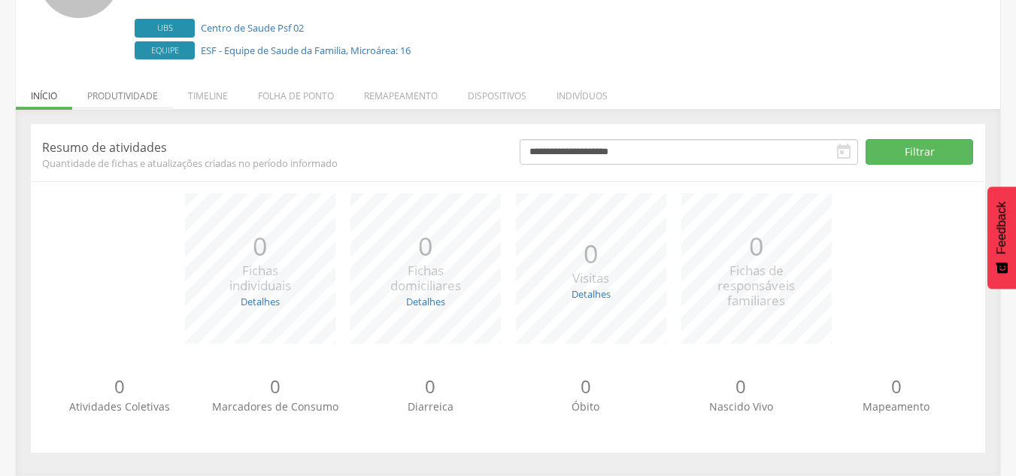
click at [140, 92] on li "Produtividade" at bounding box center [122, 91] width 101 height 35
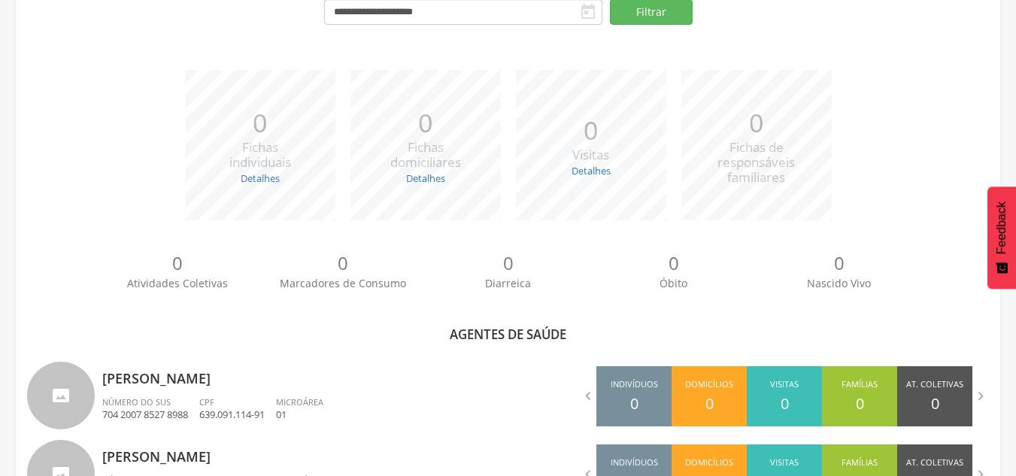
scroll to position [820, 0]
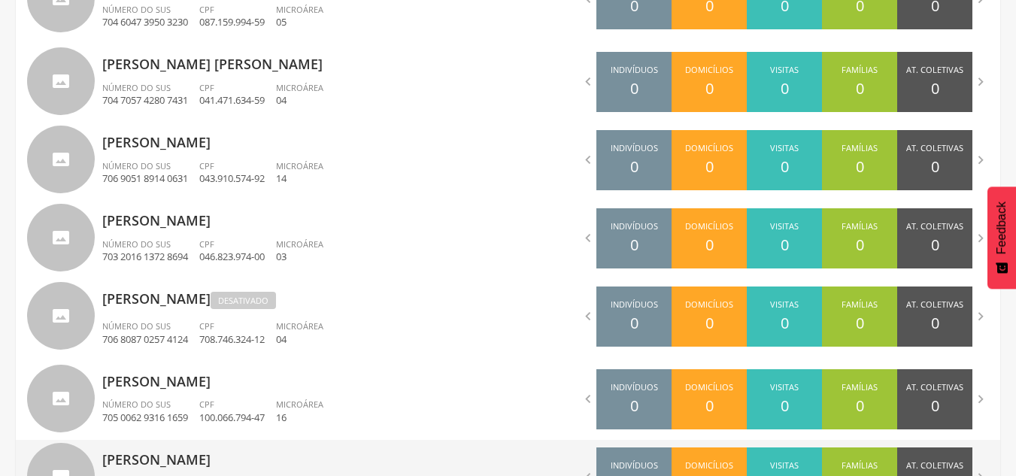
click at [313, 454] on p "[PERSON_NAME]" at bounding box center [299, 455] width 395 height 30
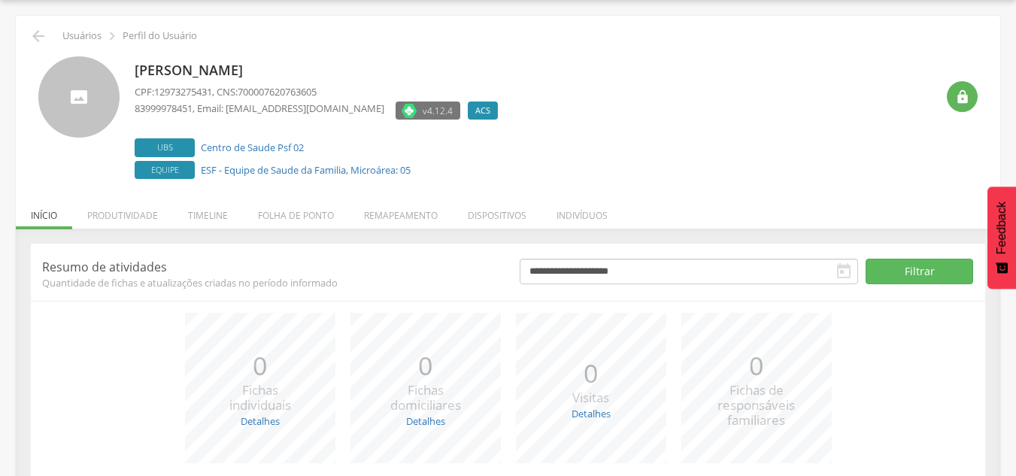
scroll to position [165, 0]
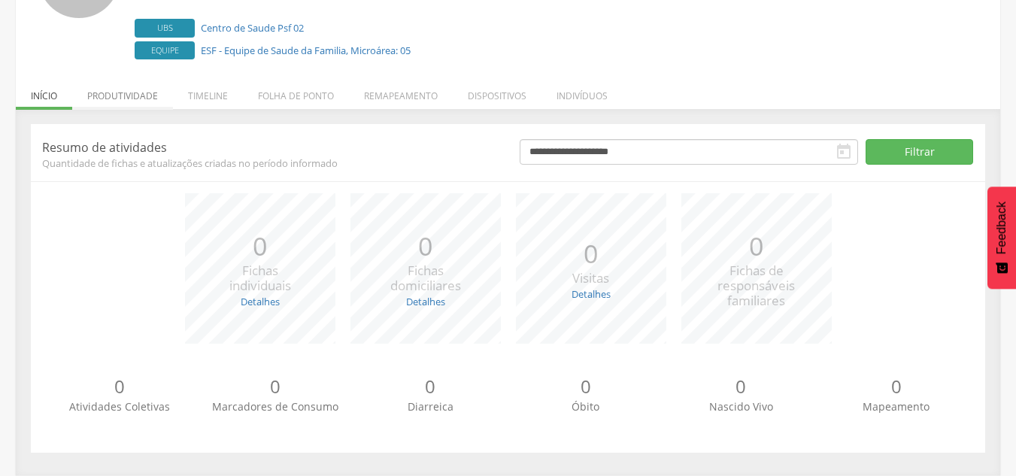
click at [121, 94] on li "Produtividade" at bounding box center [122, 91] width 101 height 35
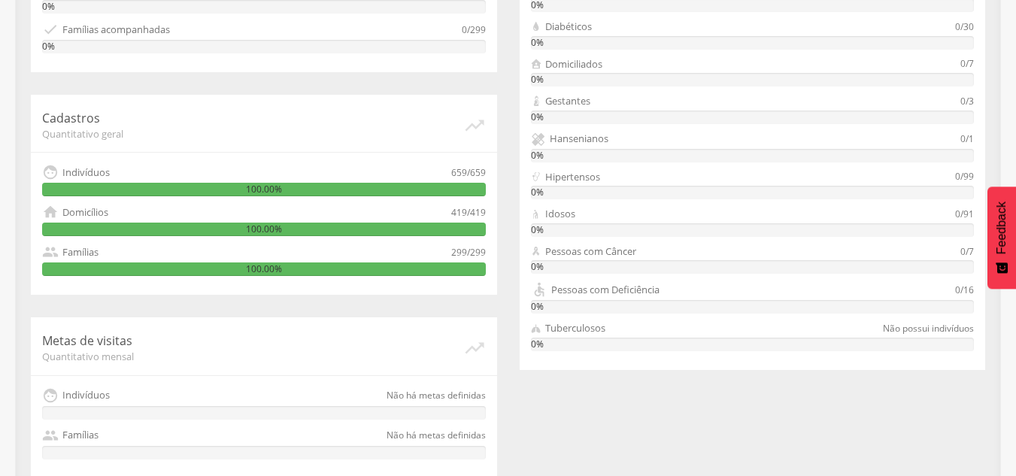
scroll to position [479, 0]
